Goal: Go to known website: Go to known website

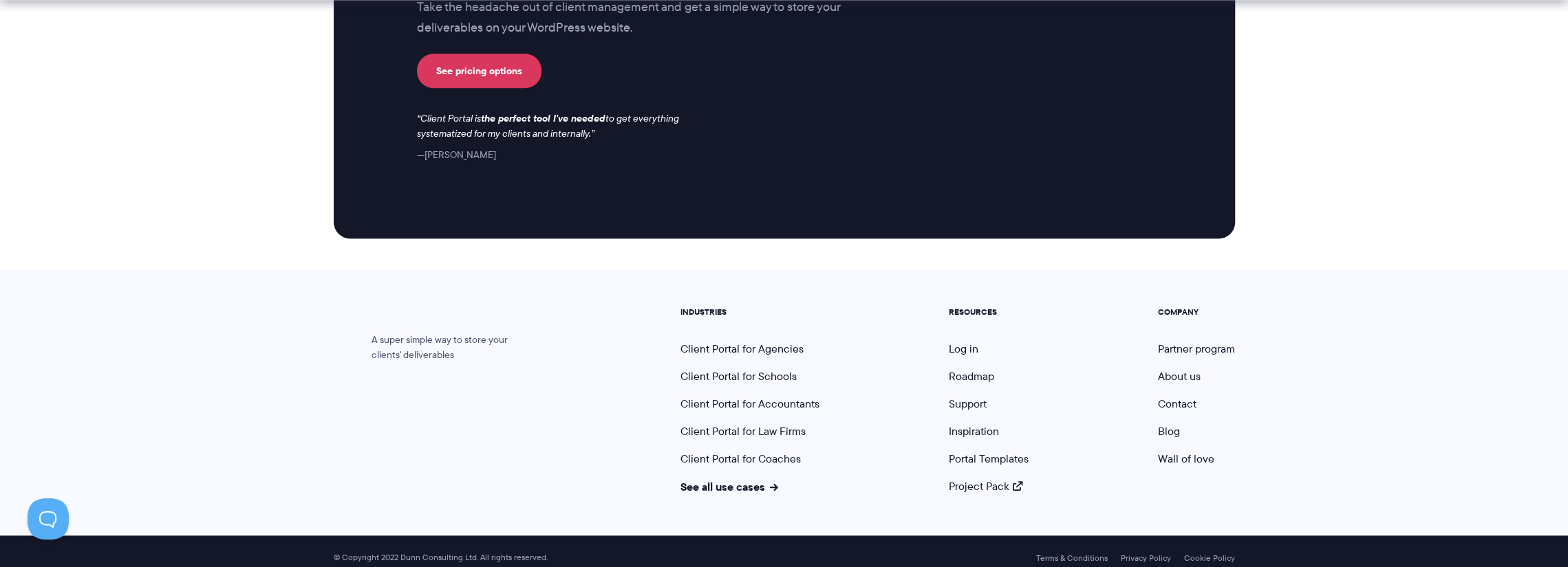
scroll to position [5741, 0]
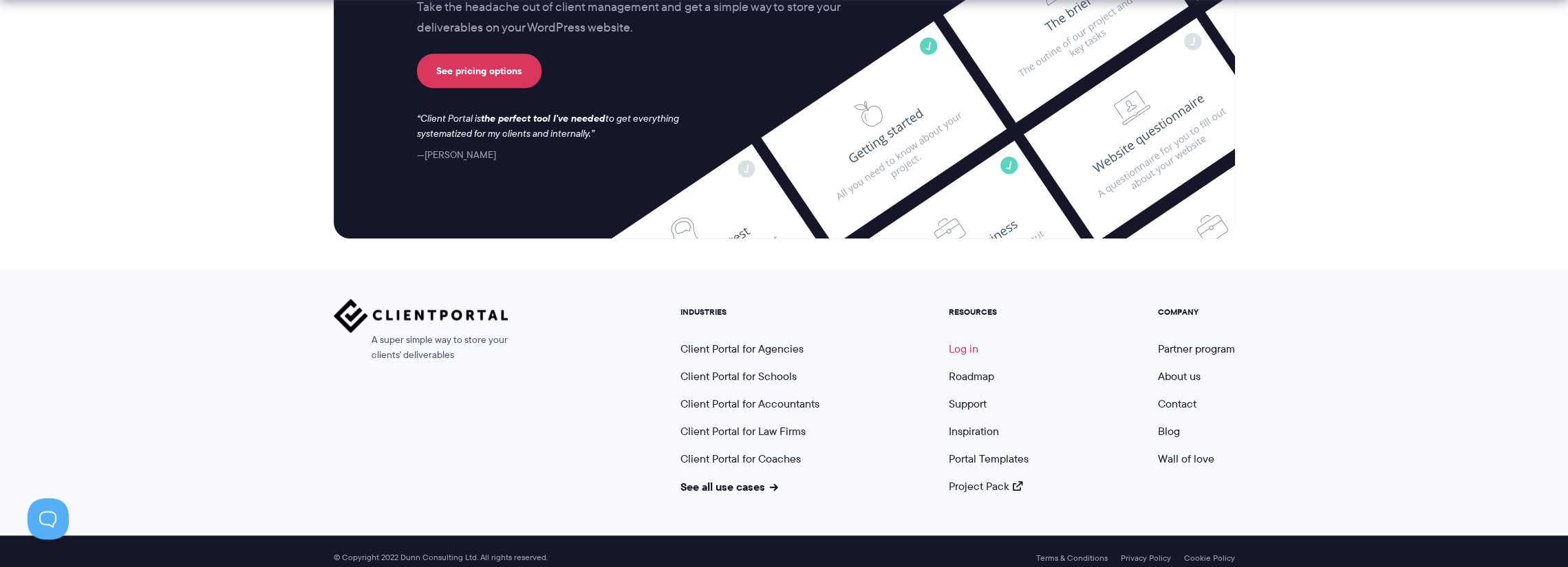
click at [953, 341] on link "Log in" at bounding box center [963, 348] width 30 height 15
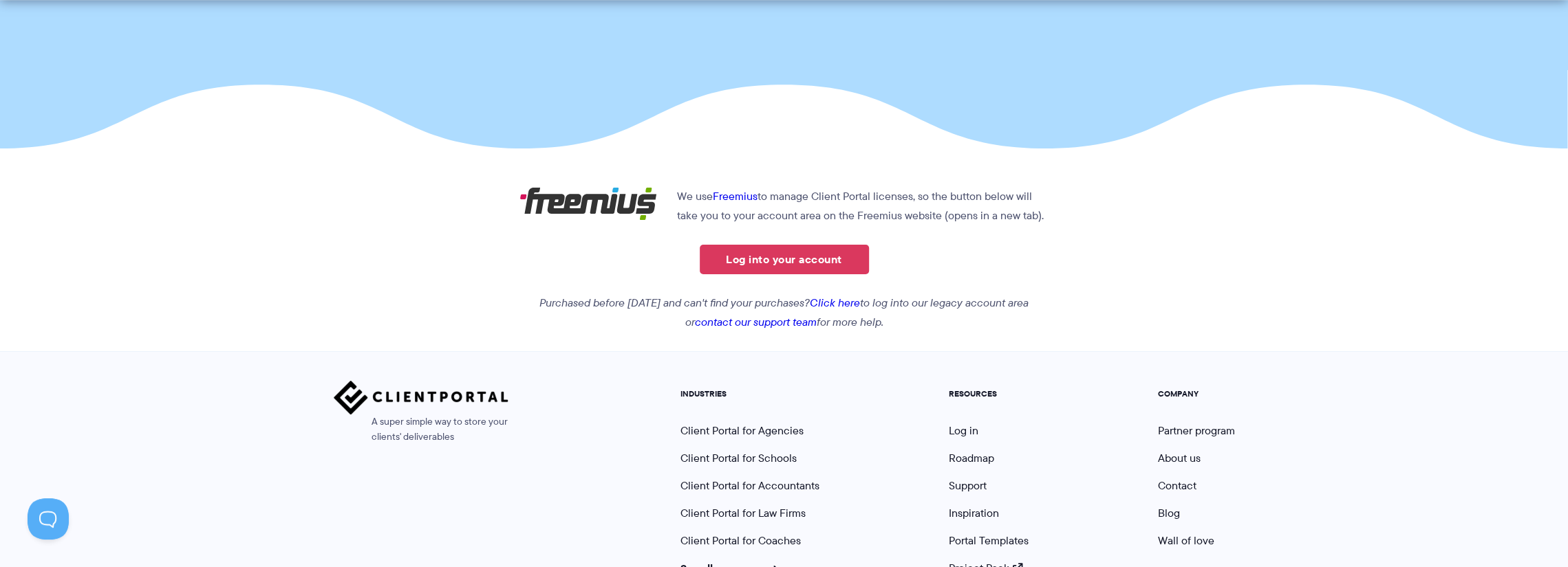
scroll to position [275, 0]
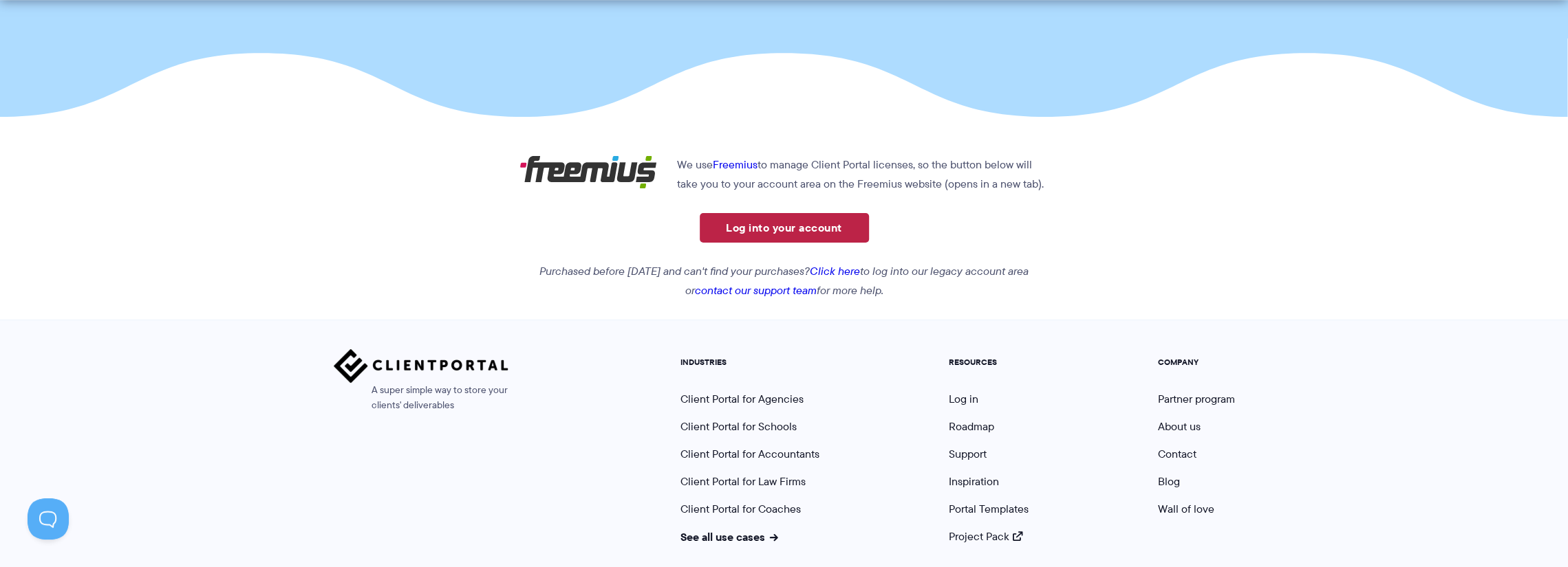
click at [763, 228] on link "Log into your account" at bounding box center [784, 228] width 169 height 30
